Goal: Information Seeking & Learning: Find specific fact

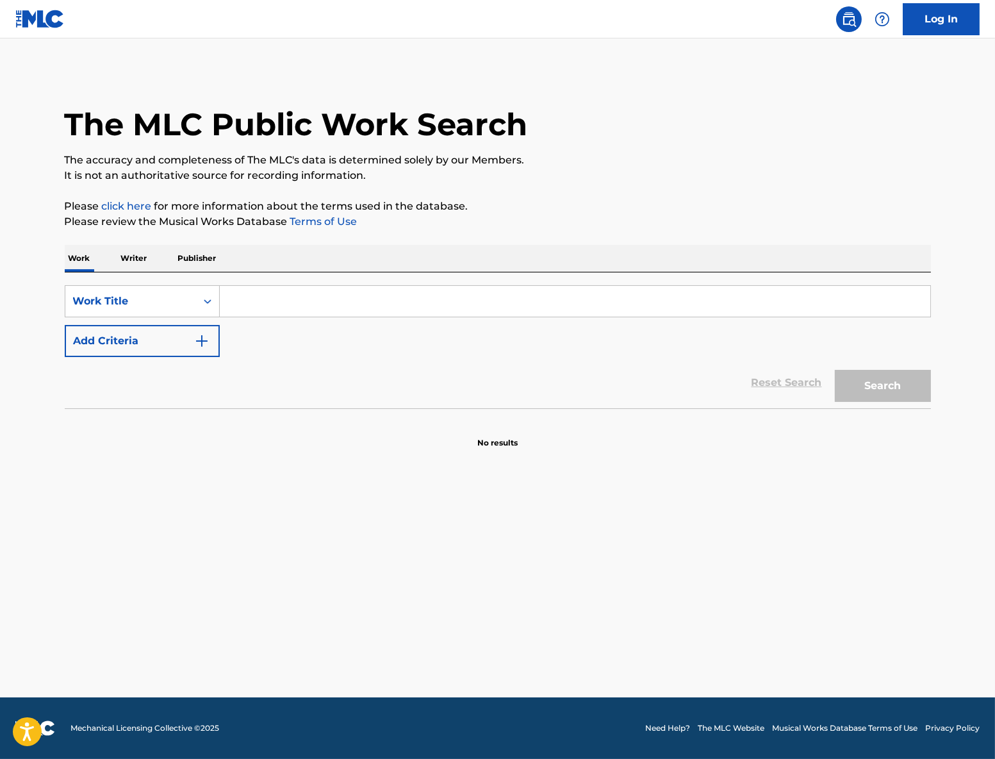
click at [319, 301] on input "Search Form" at bounding box center [575, 301] width 711 height 31
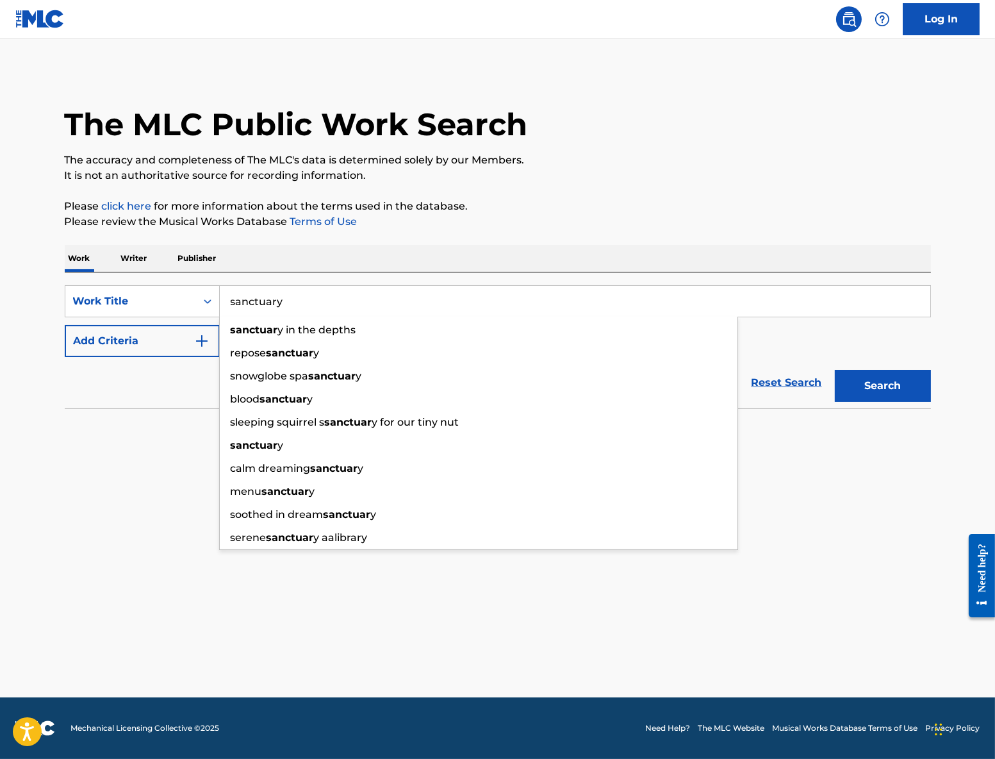
type input "sanctuary"
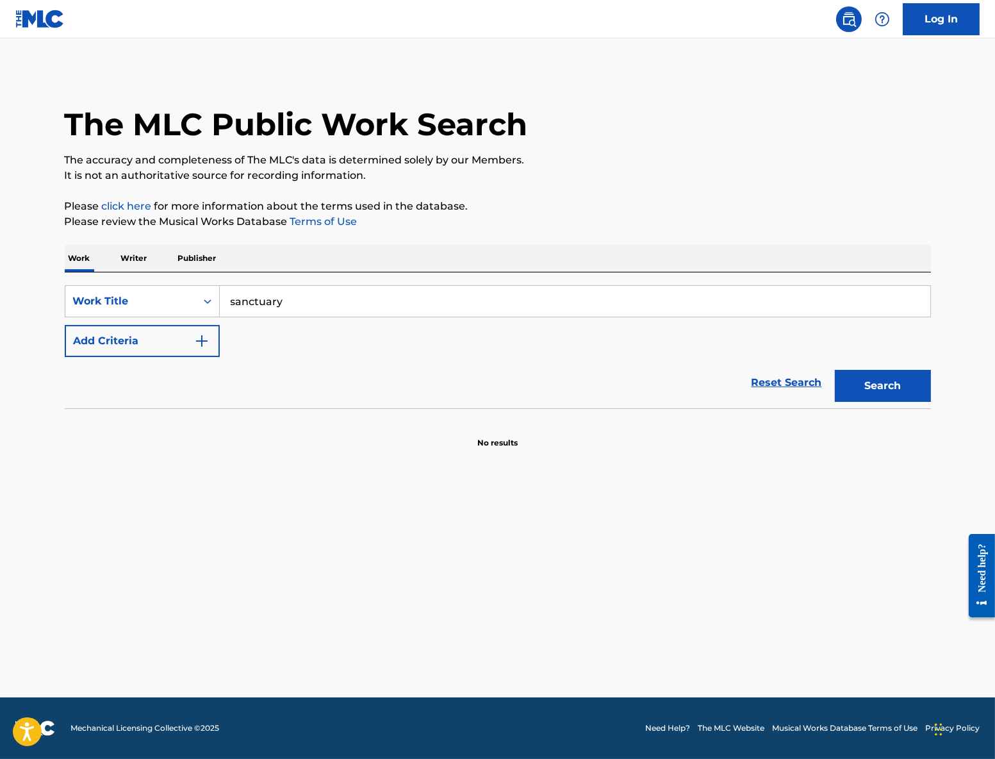
click at [183, 338] on button "Add Criteria" at bounding box center [142, 341] width 155 height 32
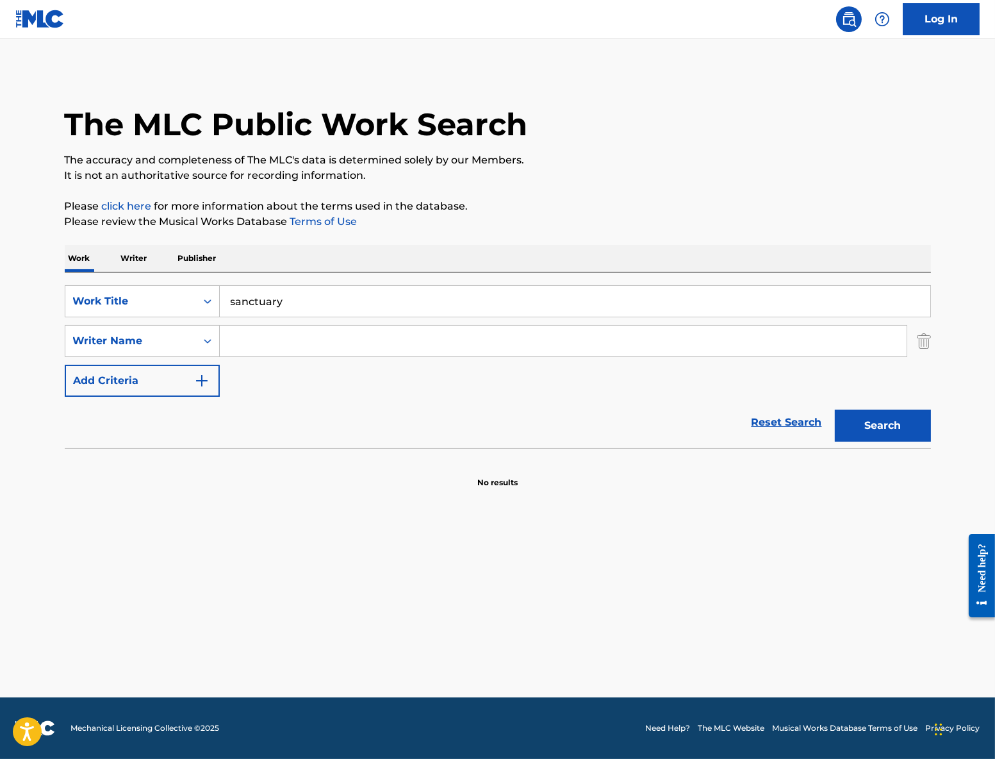
click at [299, 342] on input "Search Form" at bounding box center [563, 341] width 687 height 31
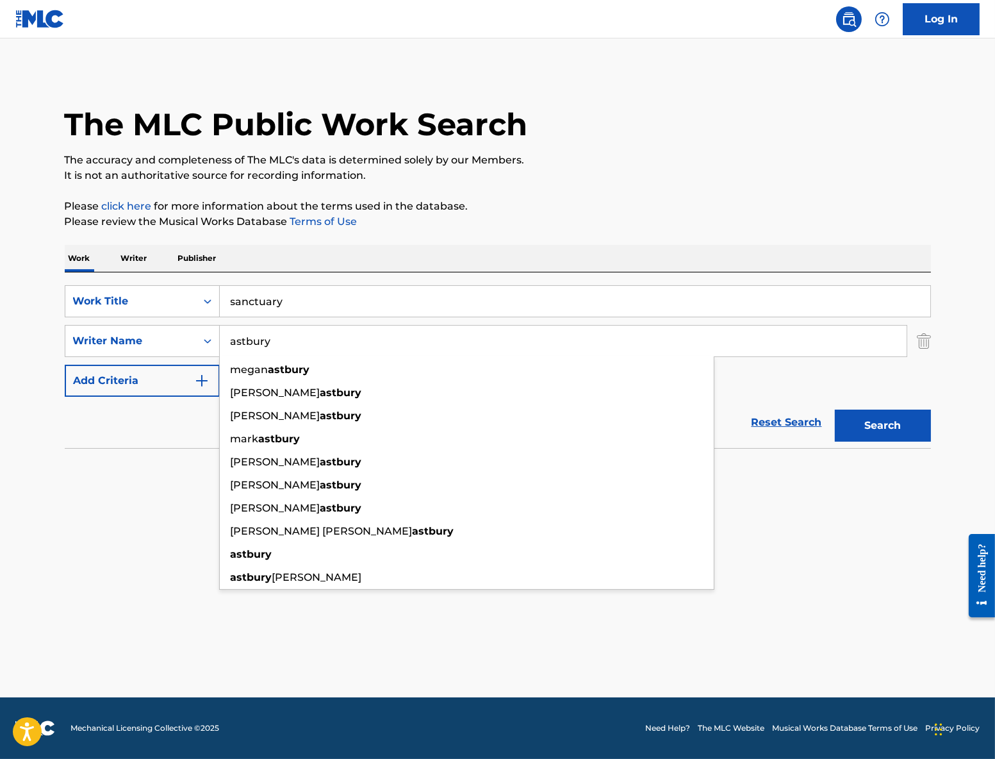
type input "astbury"
click at [835, 410] on button "Search" at bounding box center [883, 426] width 96 height 32
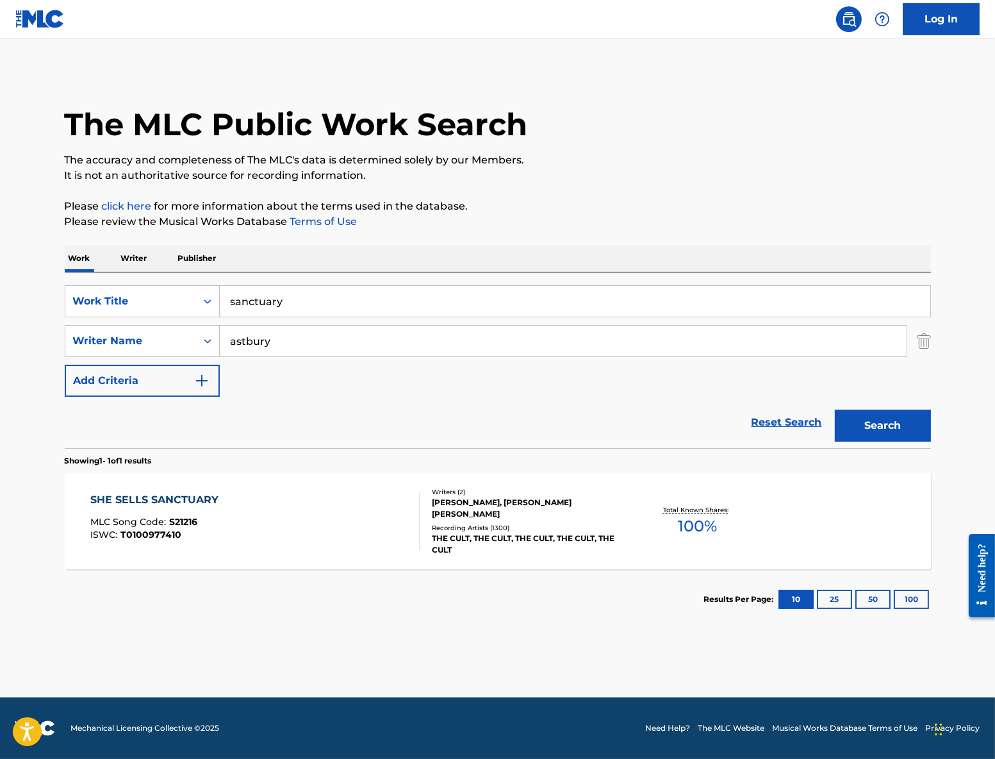
click at [500, 509] on div "WILLIAM DUFFY, IAN ROBERT ASTBURY" at bounding box center [529, 508] width 194 height 23
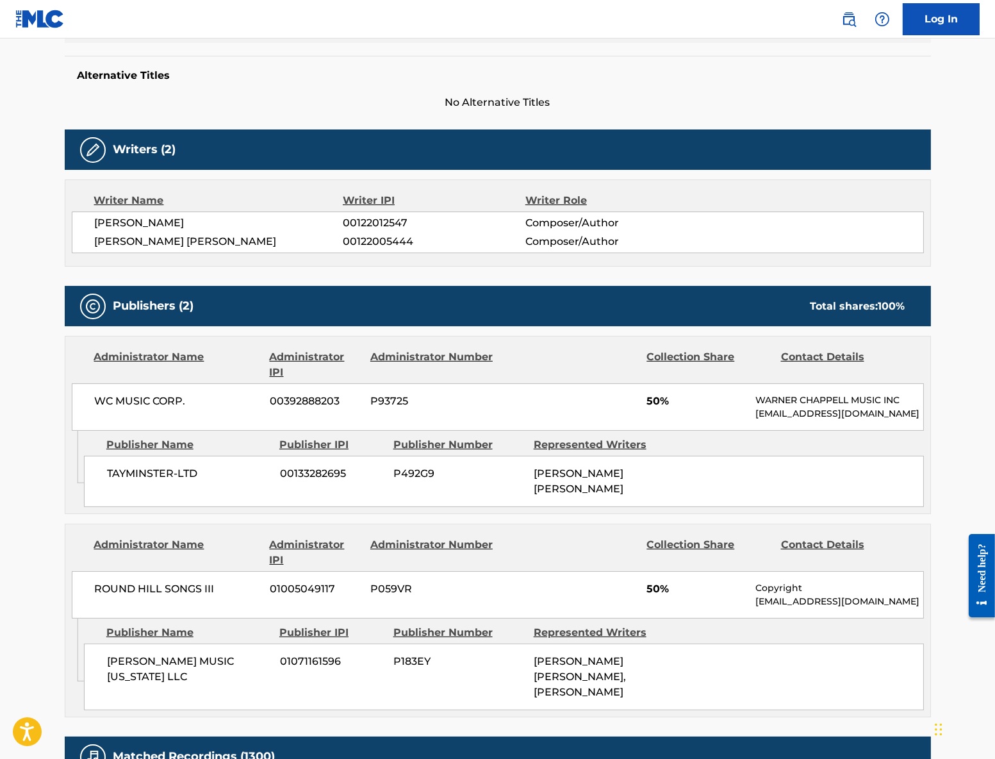
scroll to position [320, 0]
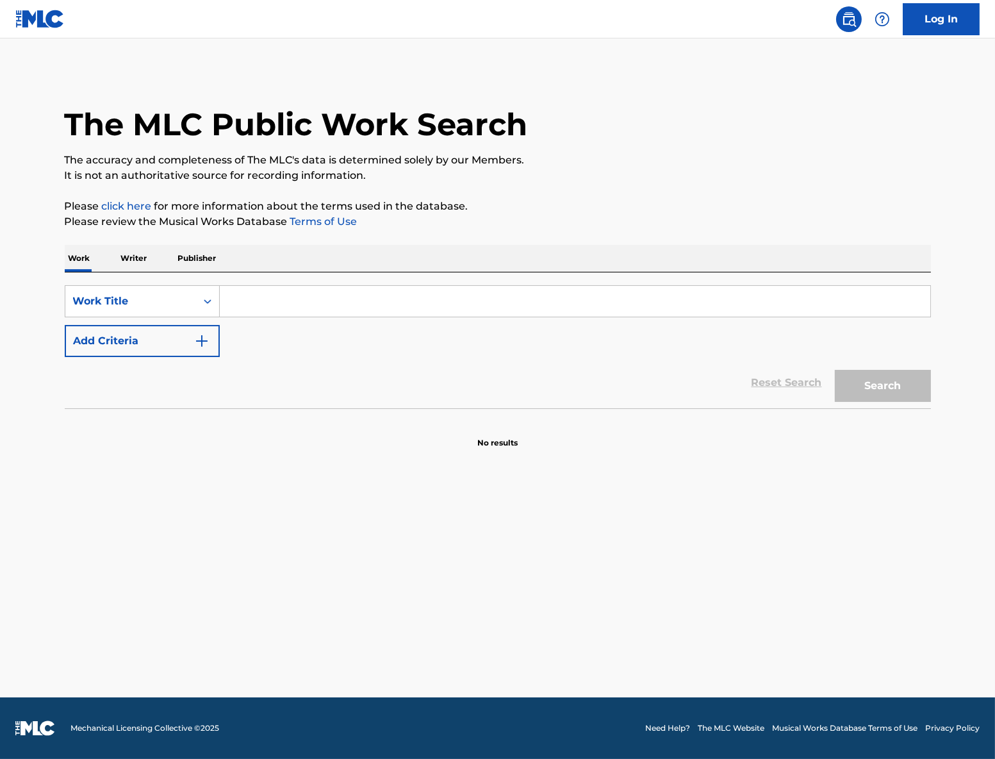
click at [327, 293] on input "Search Form" at bounding box center [575, 301] width 711 height 31
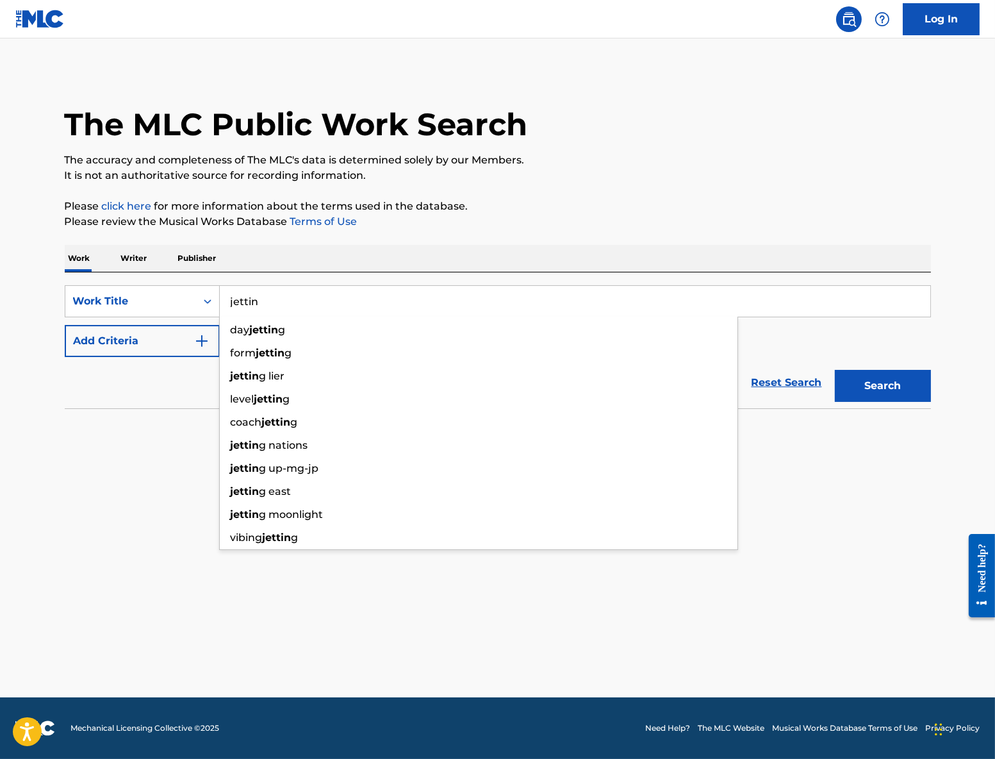
type input "jettin"
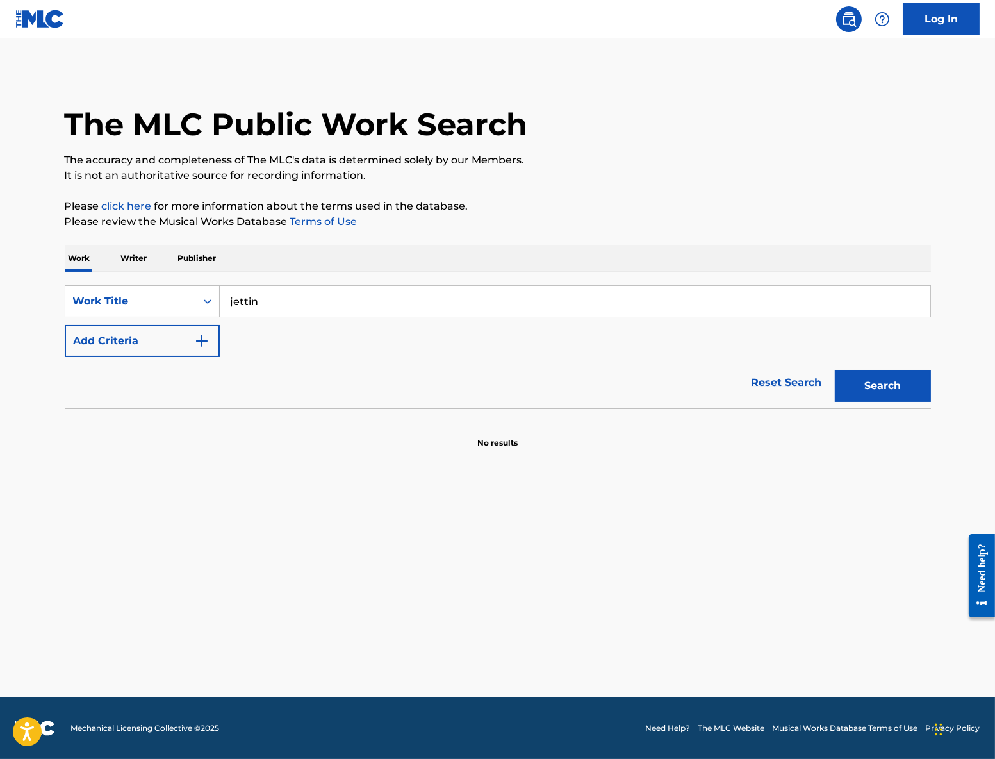
click at [181, 375] on div "Reset Search Search" at bounding box center [498, 382] width 867 height 51
click at [181, 344] on button "Add Criteria" at bounding box center [142, 341] width 155 height 32
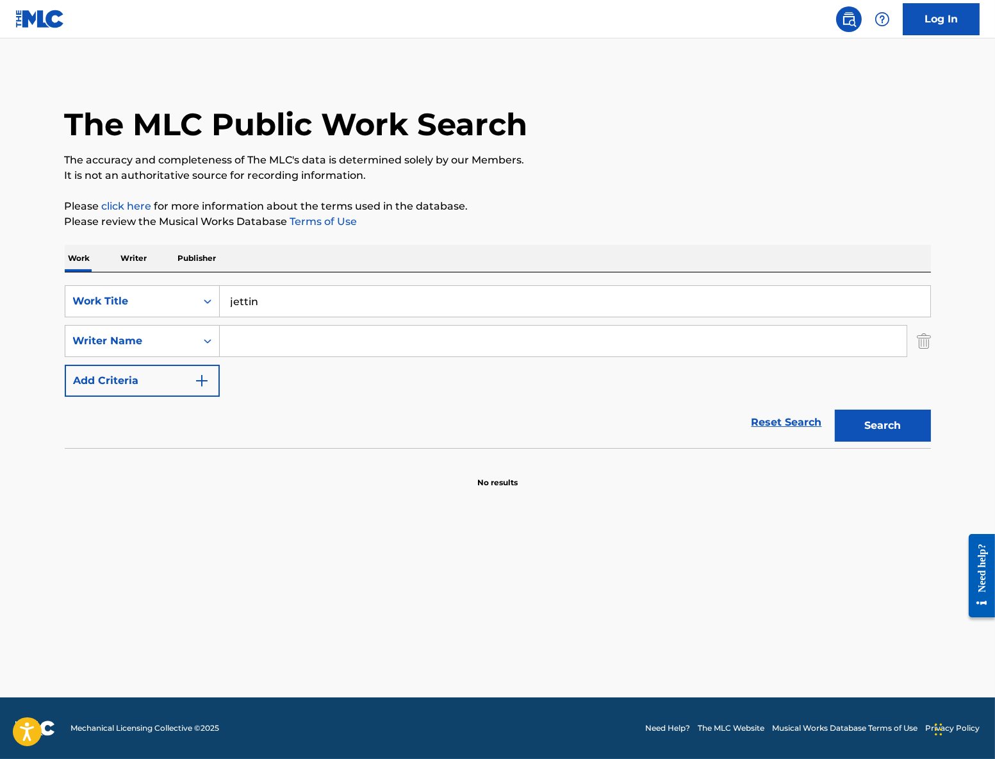
click at [289, 338] on input "Search Form" at bounding box center [563, 341] width 687 height 31
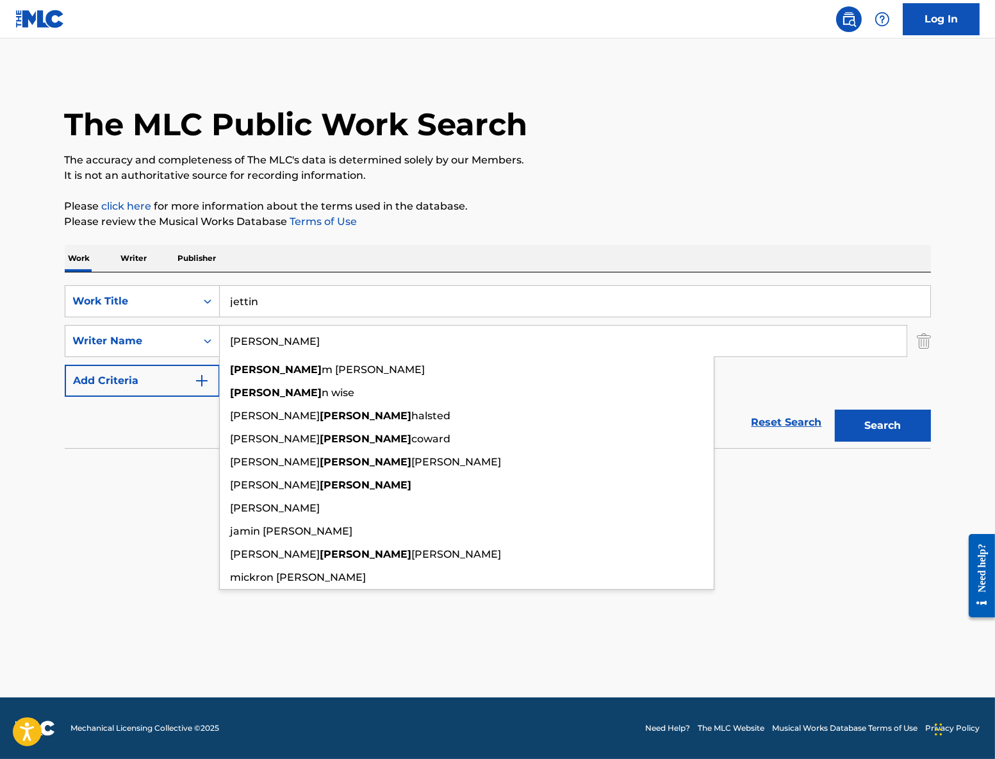
type input "[PERSON_NAME]"
click at [835, 410] on button "Search" at bounding box center [883, 426] width 96 height 32
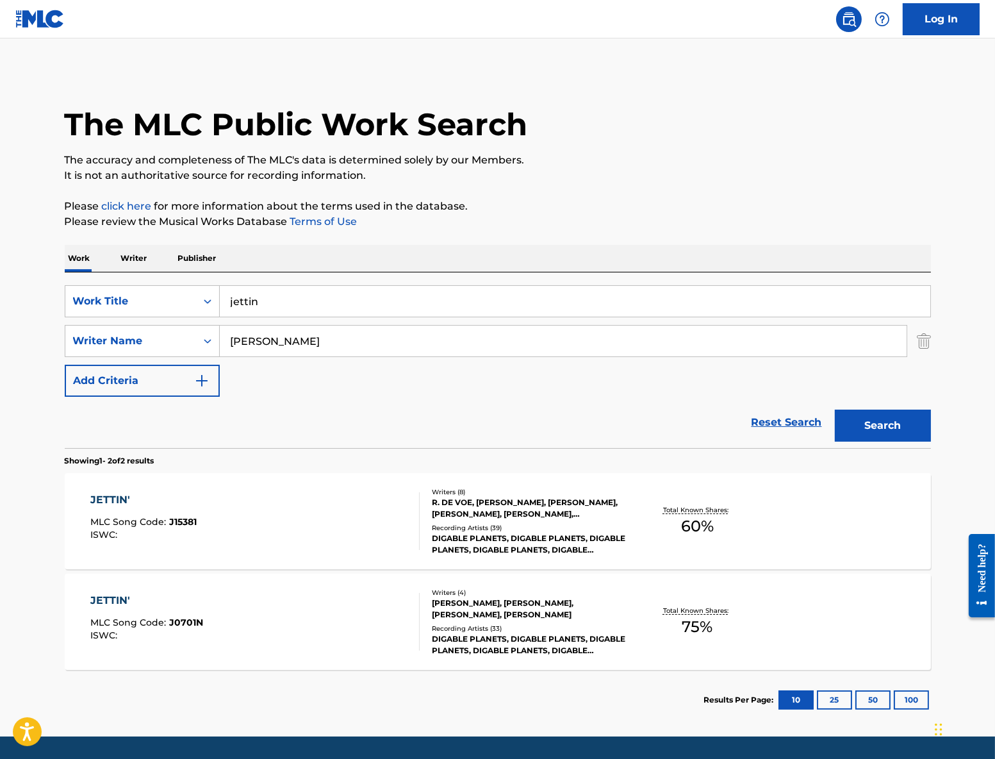
click at [508, 604] on div "[PERSON_NAME], [PERSON_NAME], [PERSON_NAME], [PERSON_NAME]" at bounding box center [529, 608] width 194 height 23
